Goal: Check status

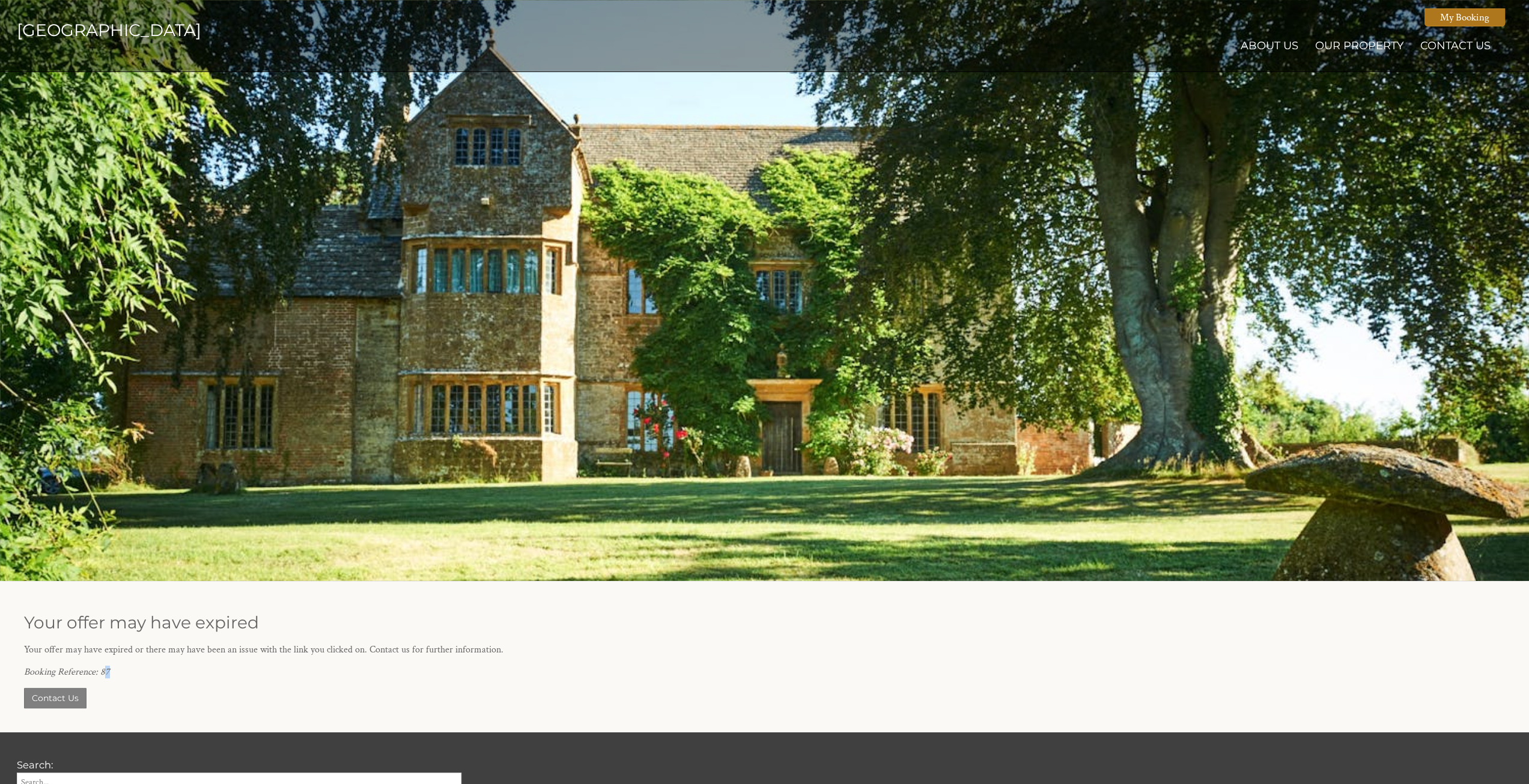
drag, startPoint x: 103, startPoint y: 672, endPoint x: 111, endPoint y: 672, distance: 8.0
click at [111, 672] on p "Booking Reference: 87" at bounding box center [757, 672] width 1466 height 12
click at [1477, 22] on link "My Booking" at bounding box center [1464, 17] width 81 height 18
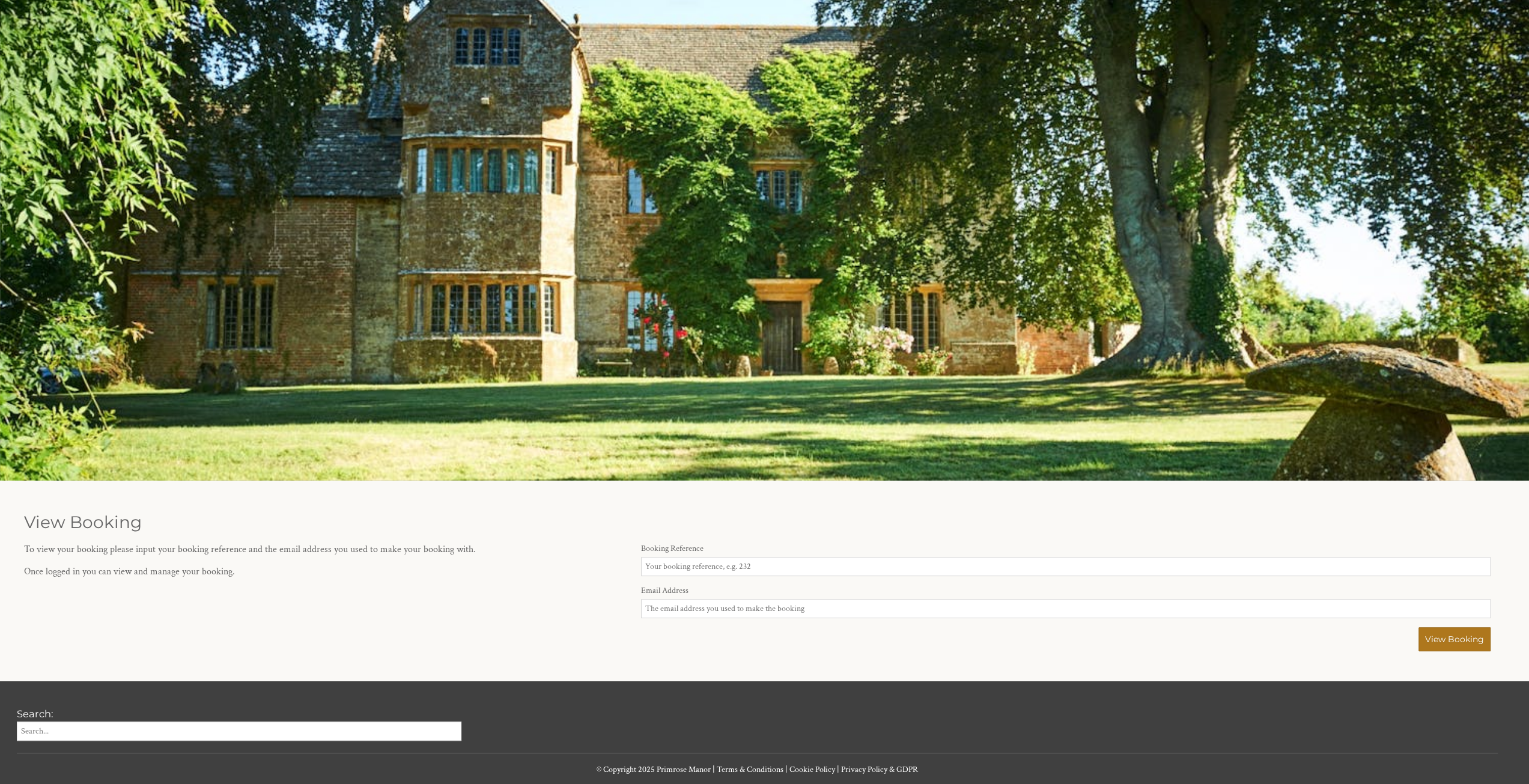
scroll to position [180, 0]
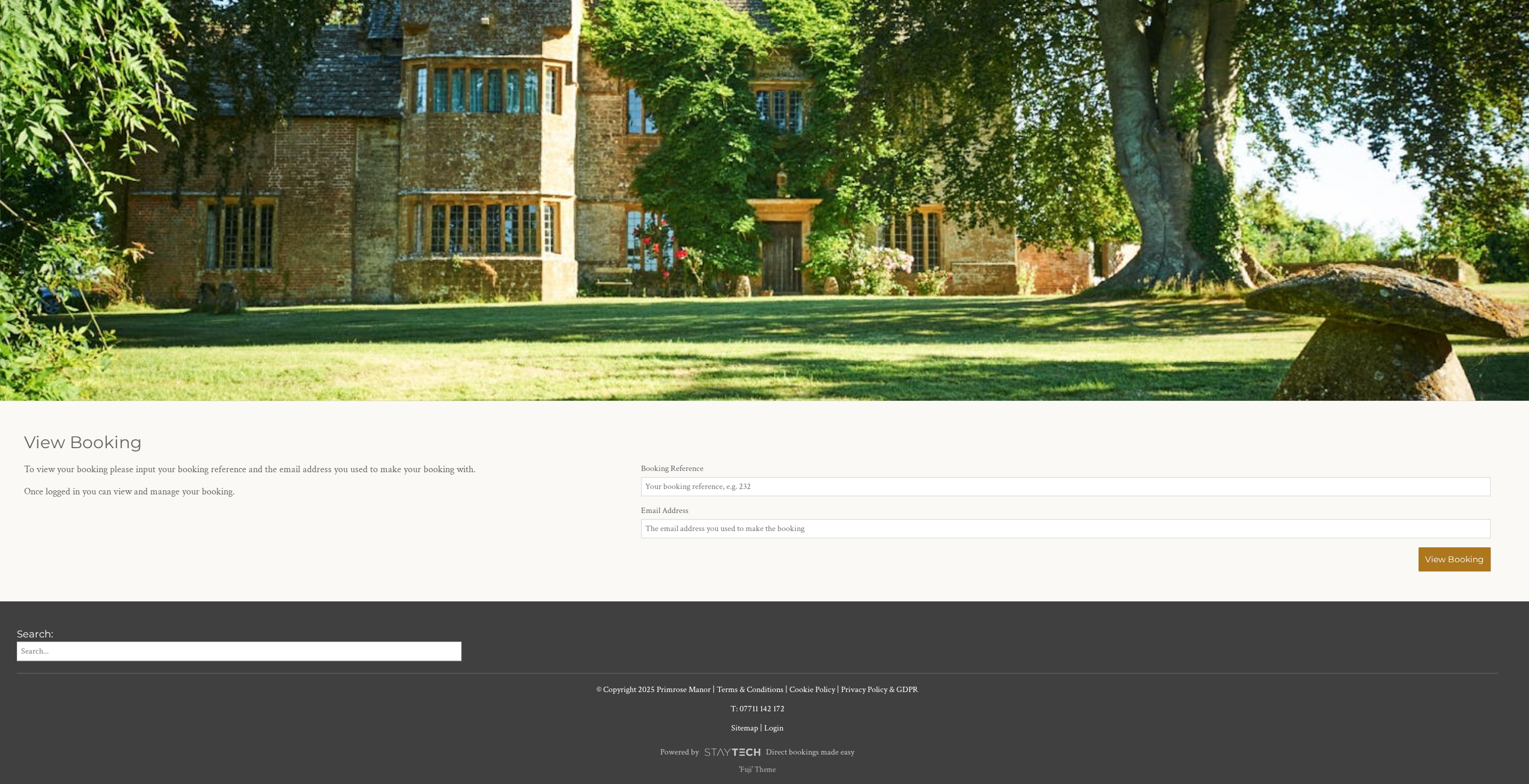
click at [703, 482] on input "Booking Reference" at bounding box center [1066, 486] width 849 height 19
type input "87"
type input "[EMAIL_ADDRESS][DOMAIN_NAME]"
click at [1418, 547] on button "View Booking" at bounding box center [1454, 559] width 72 height 24
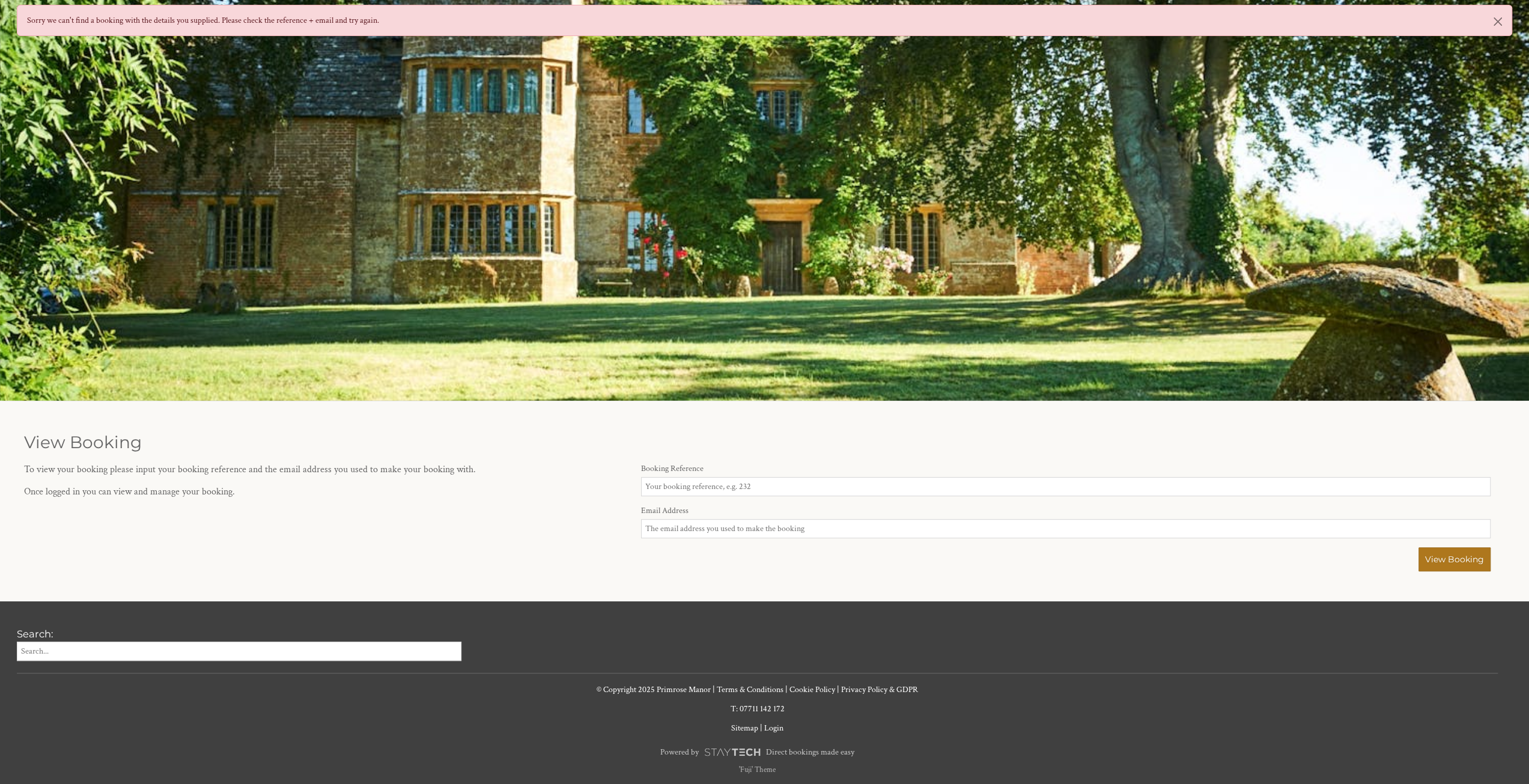
scroll to position [0, 0]
